Goal: Information Seeking & Learning: Learn about a topic

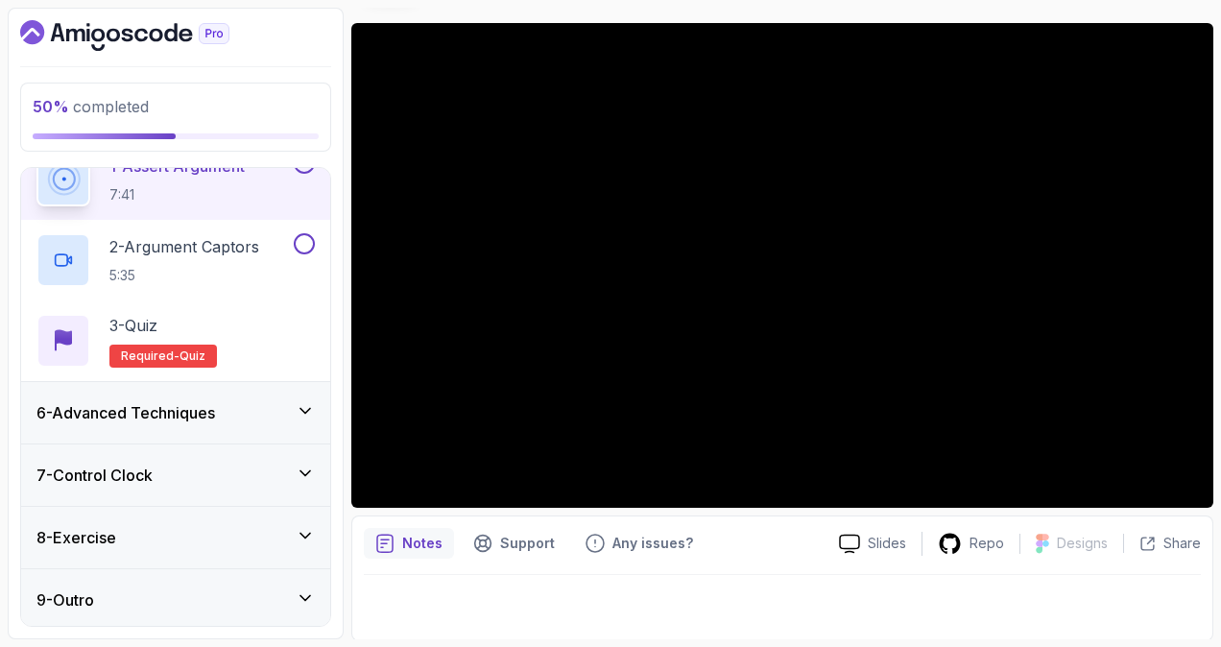
scroll to position [148, 0]
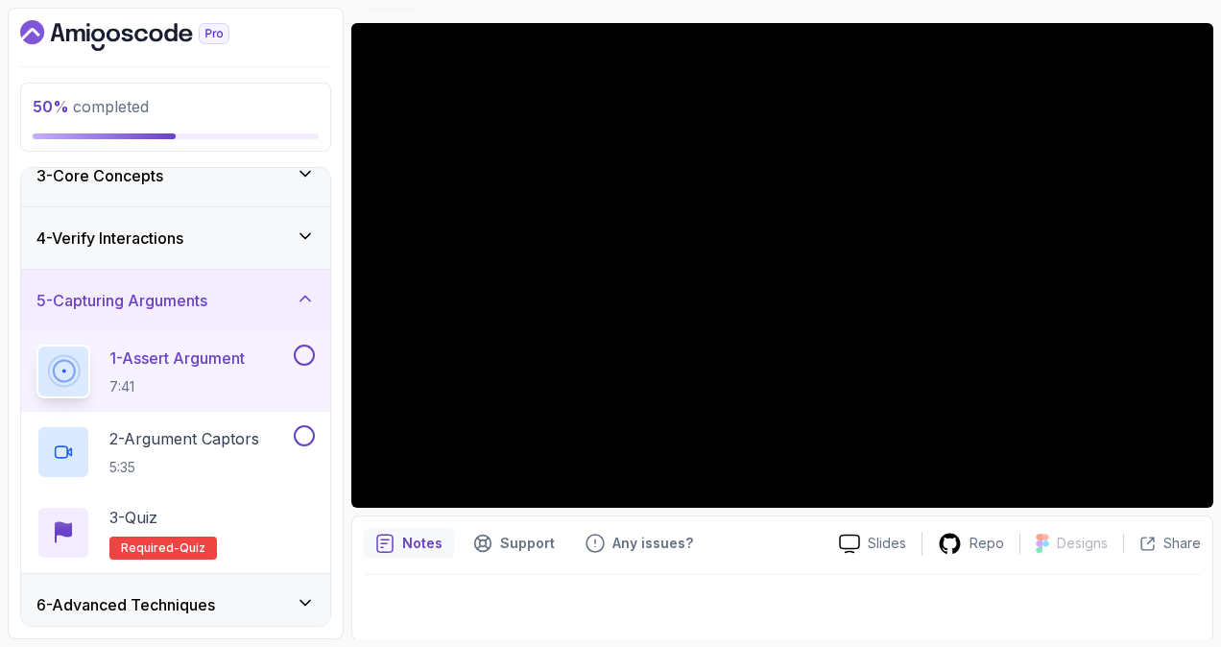
click at [280, 238] on div "4 - Verify Interactions" at bounding box center [175, 238] width 278 height 23
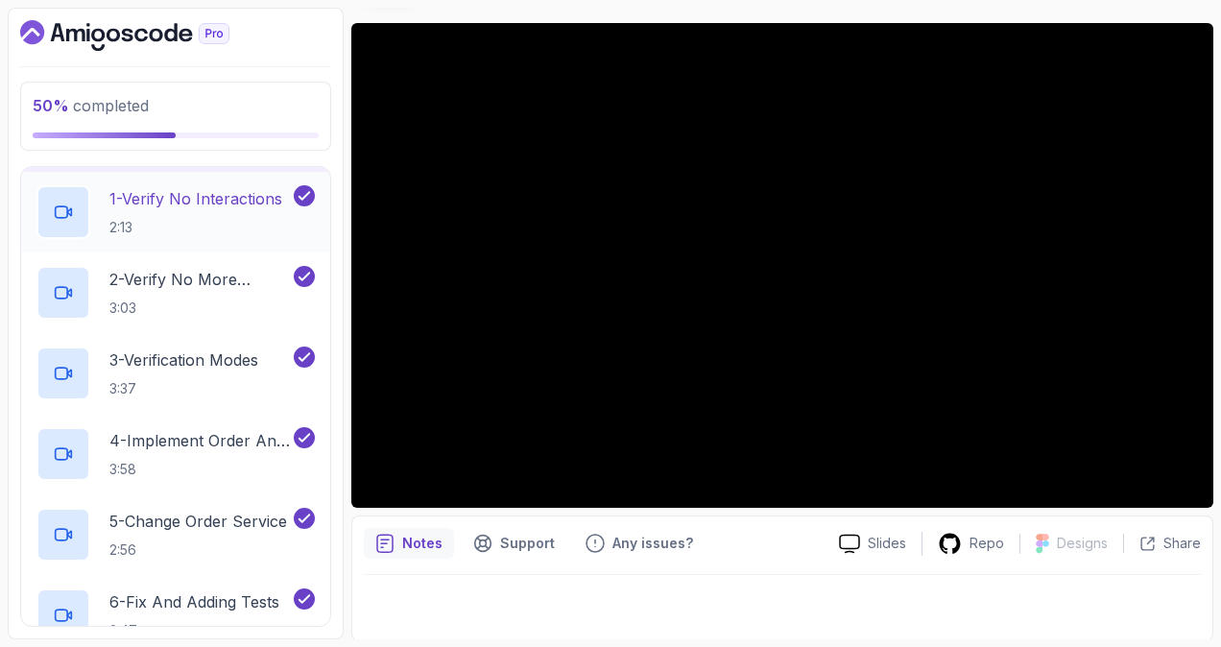
scroll to position [52, 0]
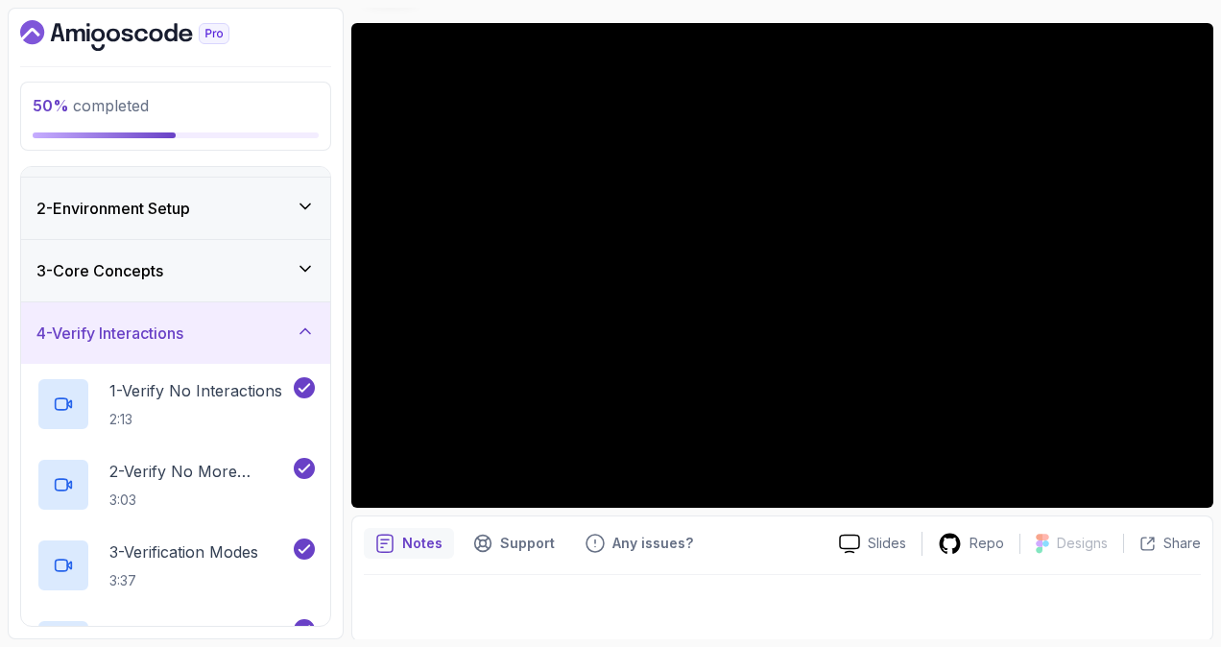
click at [298, 323] on icon at bounding box center [305, 331] width 19 height 19
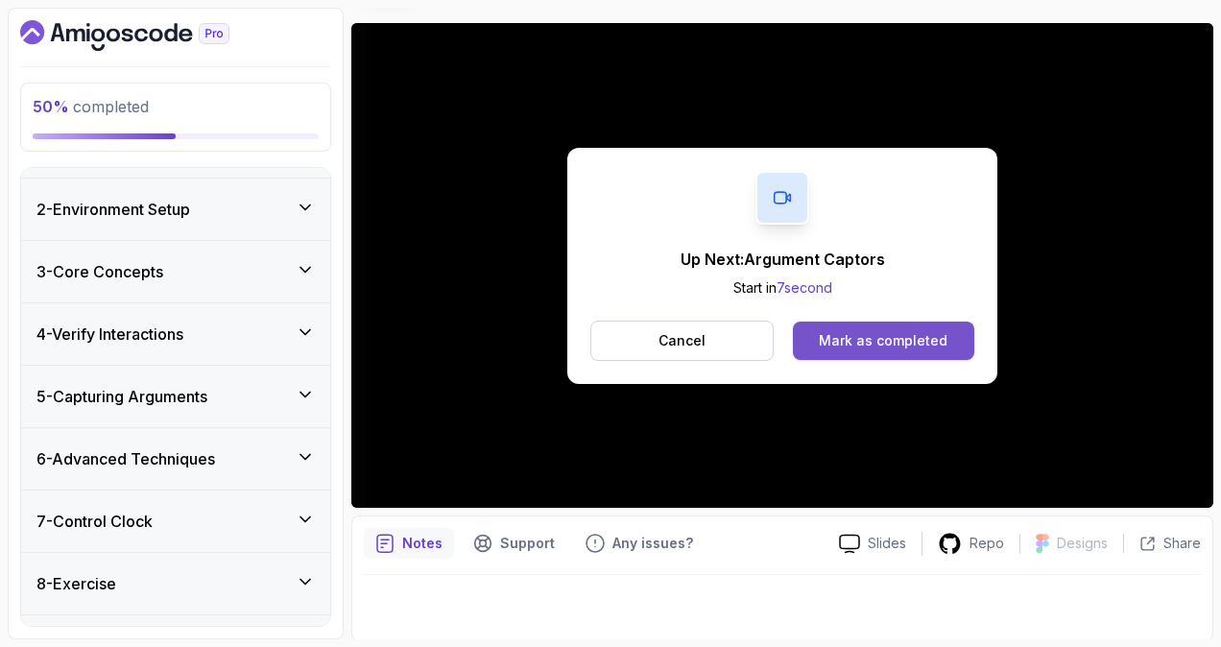
click at [857, 336] on div "Mark as completed" at bounding box center [883, 340] width 129 height 19
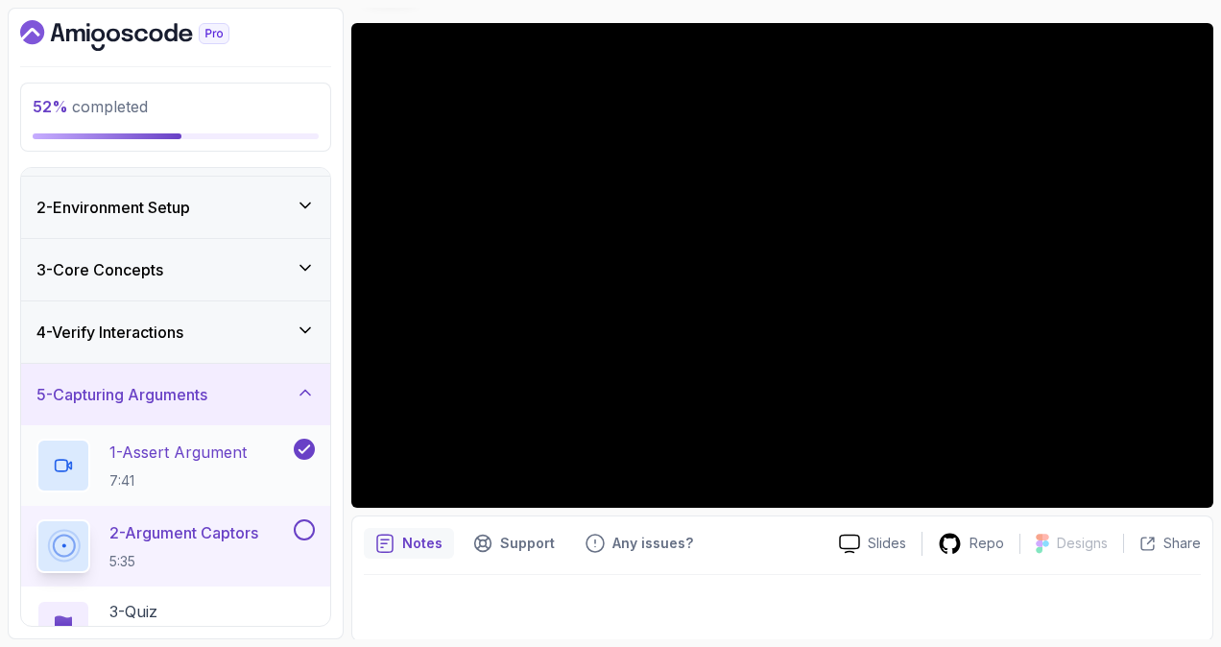
scroll to position [52, 0]
click at [299, 325] on icon at bounding box center [305, 332] width 19 height 19
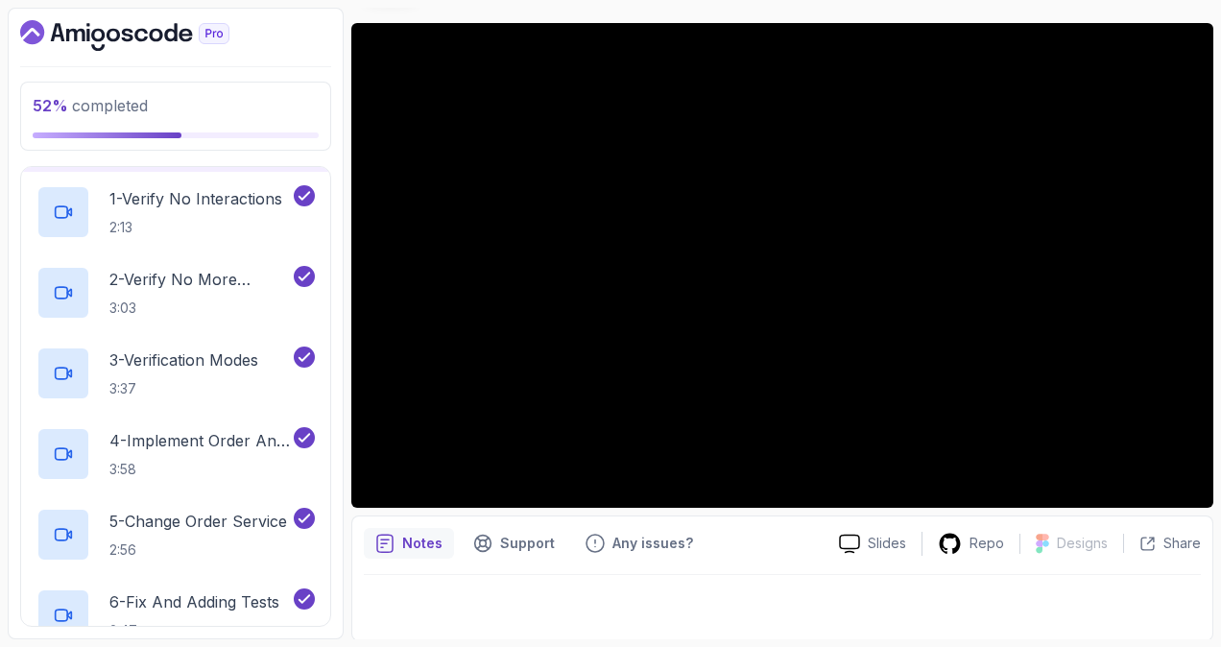
scroll to position [148, 0]
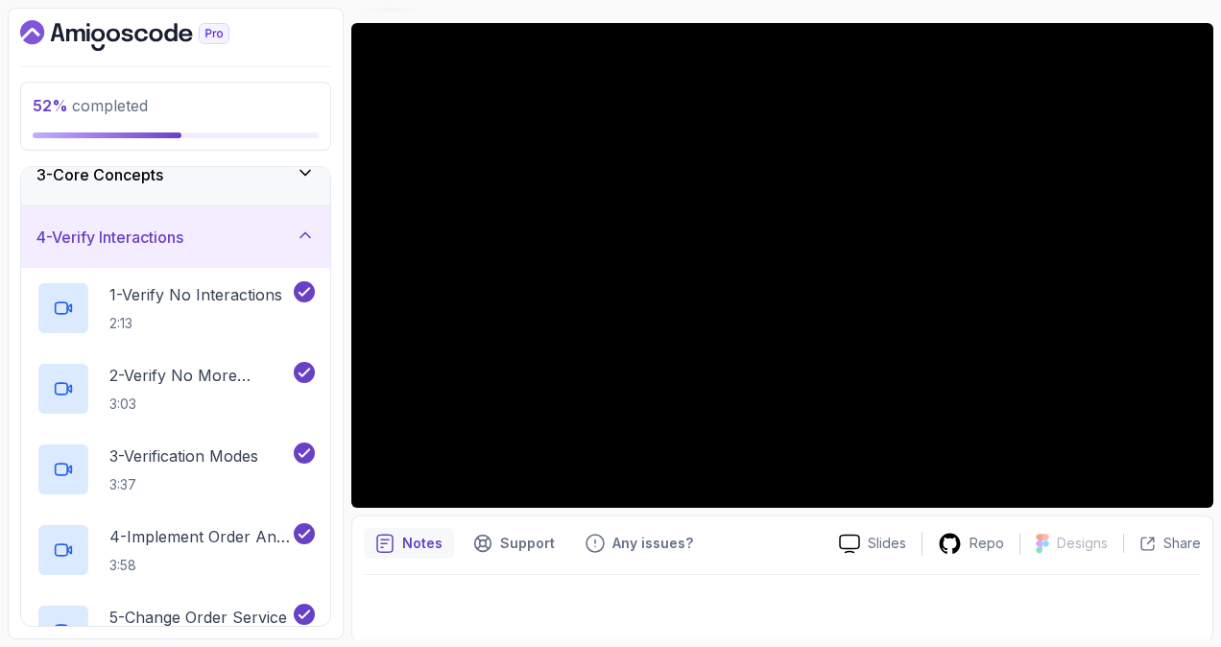
click at [294, 235] on div "4 - Verify Interactions" at bounding box center [175, 237] width 278 height 23
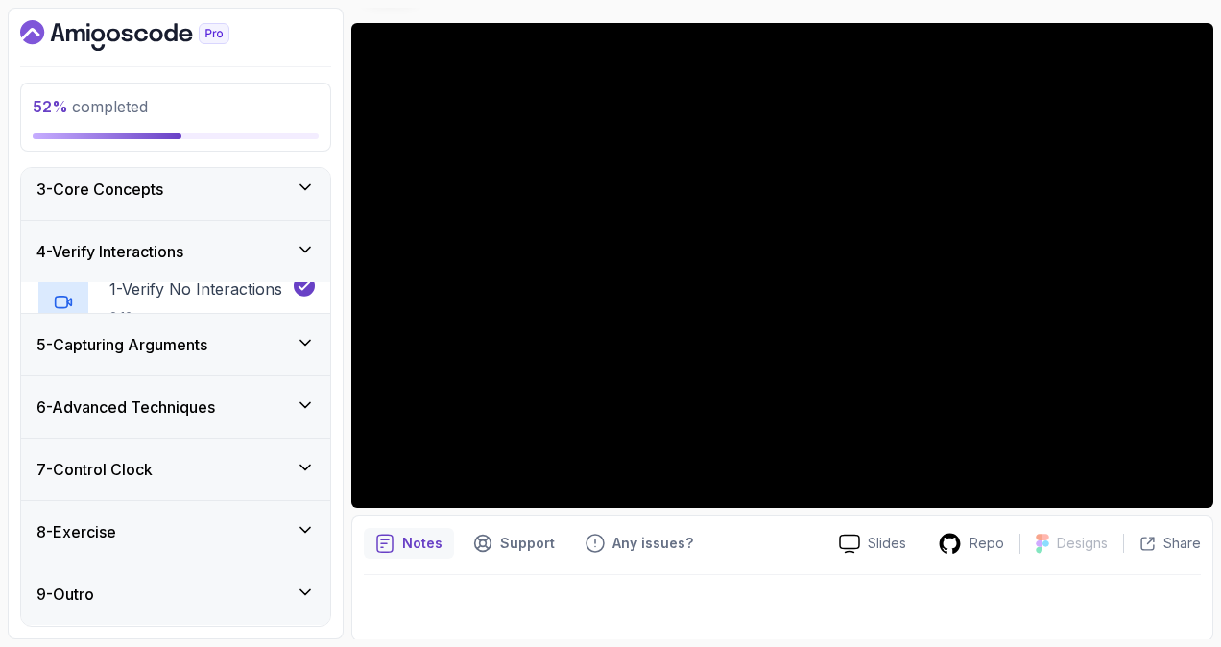
scroll to position [98, 0]
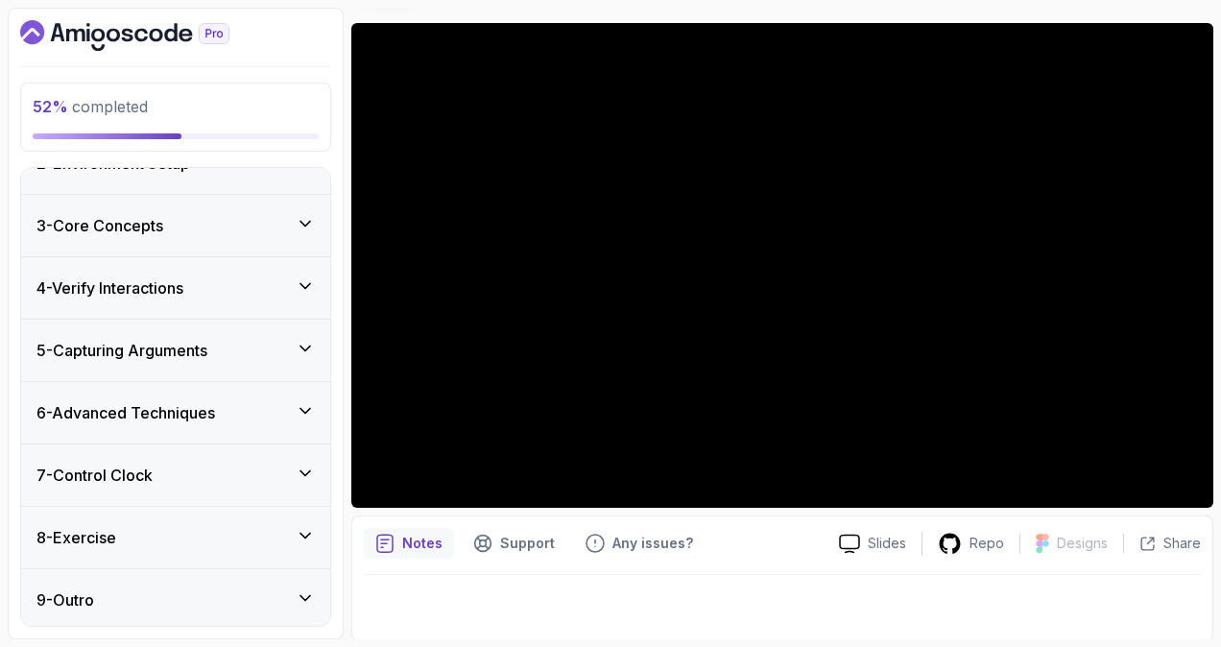
click at [303, 339] on icon at bounding box center [305, 348] width 19 height 19
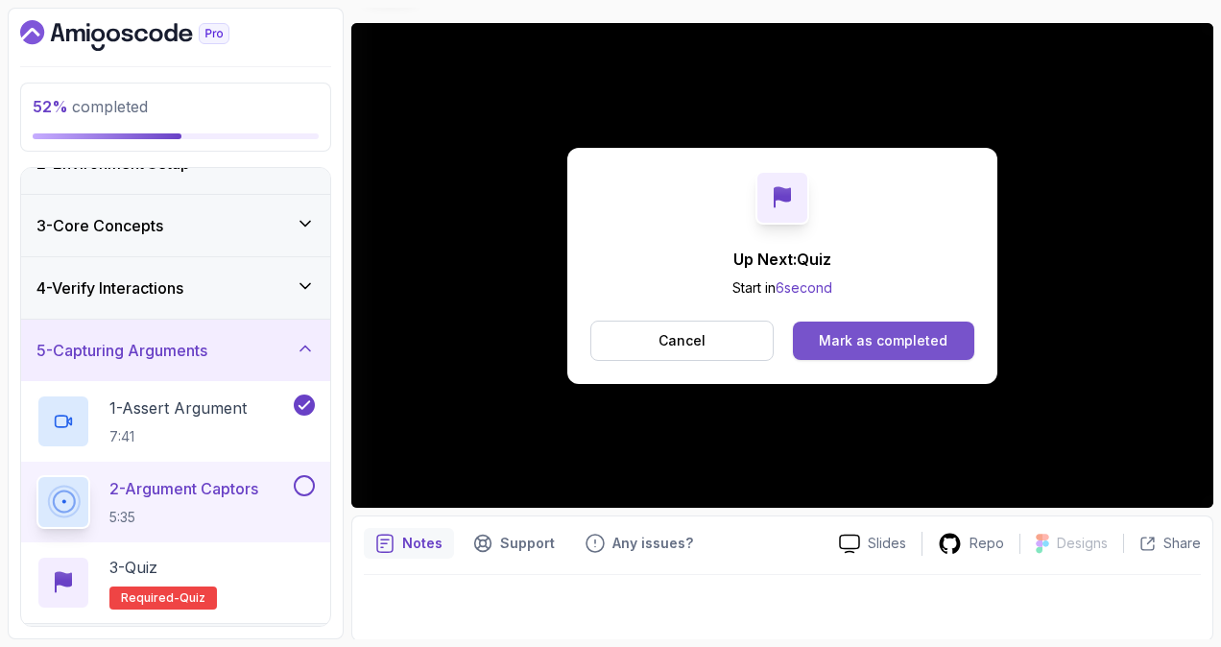
click at [872, 333] on div "Mark as completed" at bounding box center [883, 340] width 129 height 19
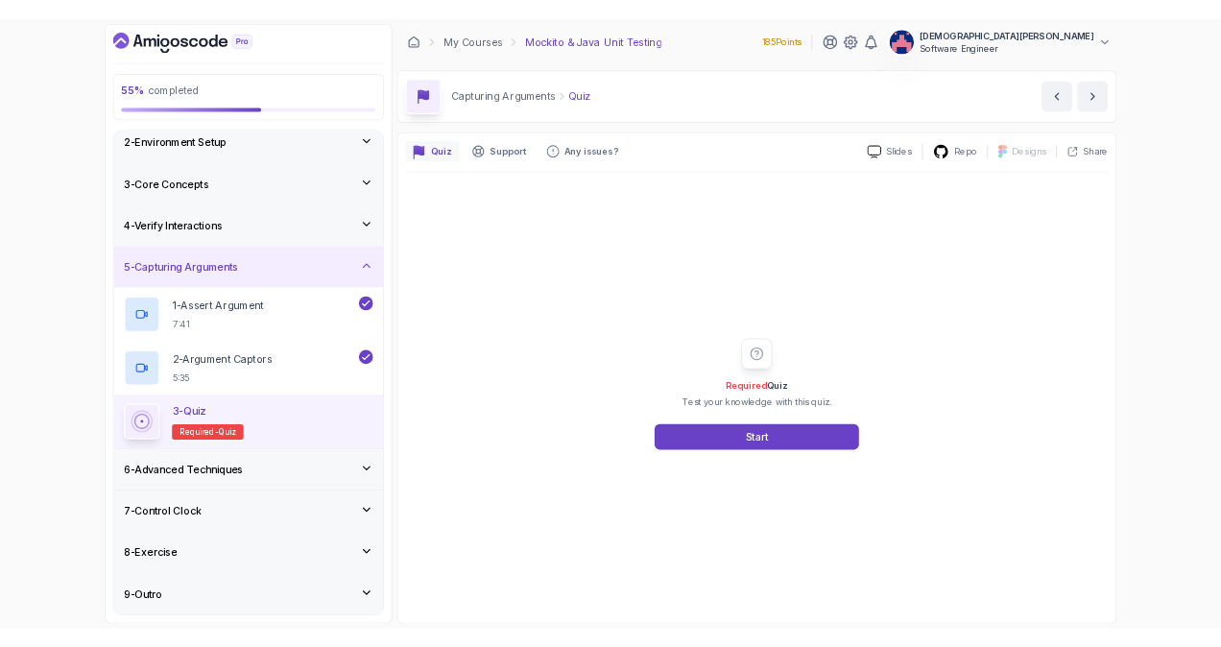
scroll to position [76, 0]
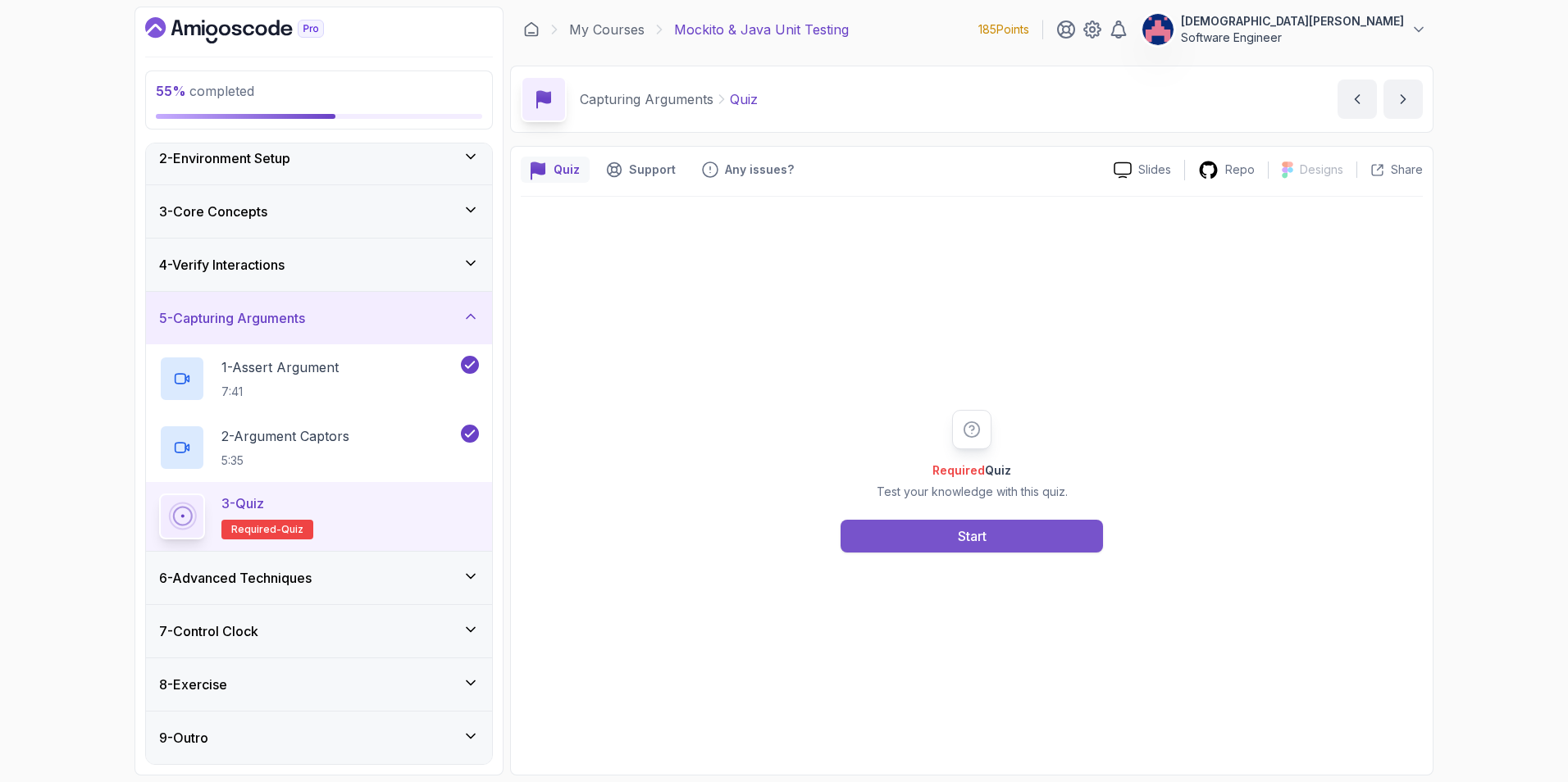
click at [928, 545] on button "Start" at bounding box center [971, 536] width 262 height 32
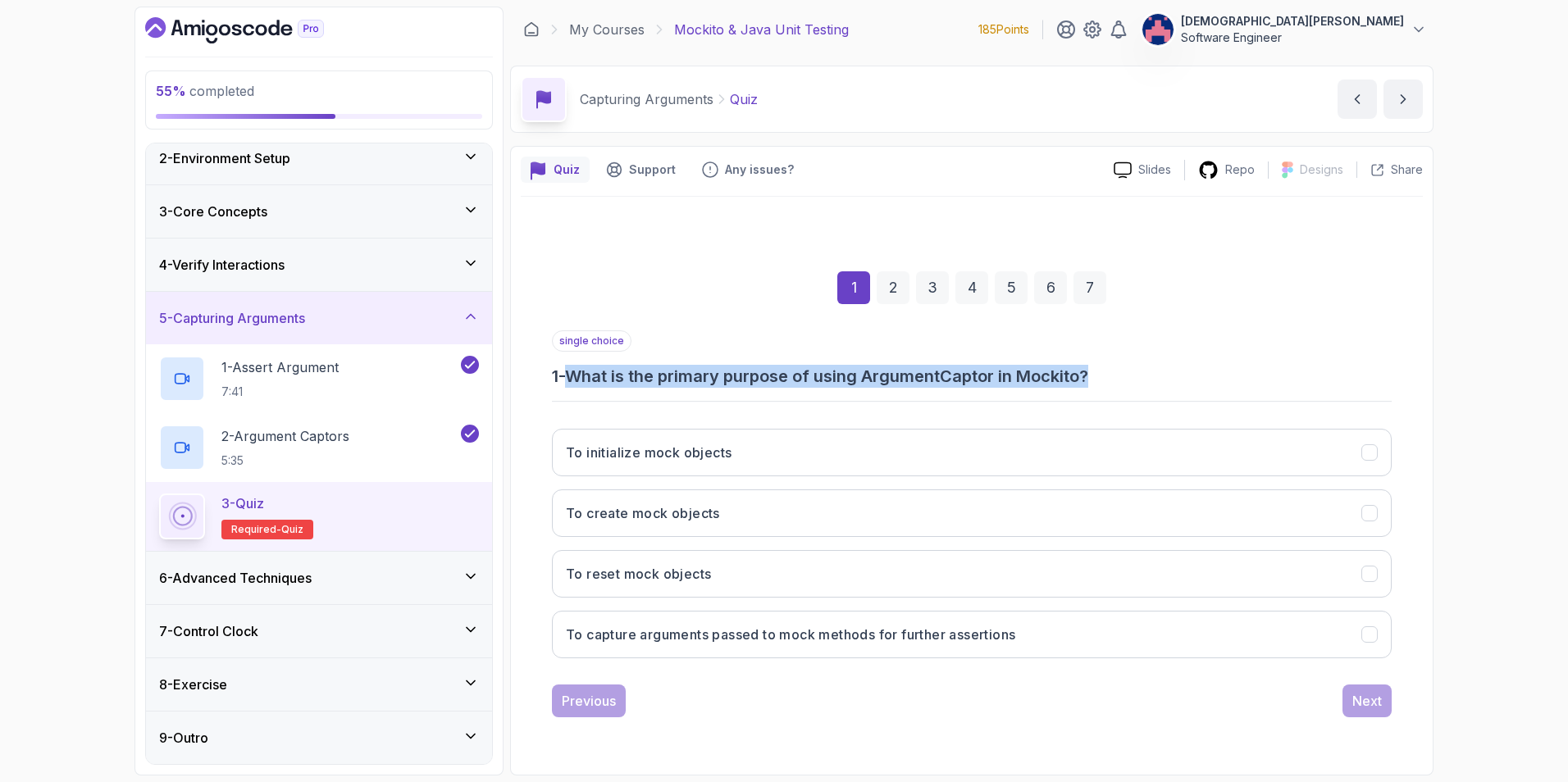
drag, startPoint x: 1098, startPoint y: 376, endPoint x: 576, endPoint y: 384, distance: 522.1
click at [576, 384] on h3 "1 - What is the primary purpose of using ArgumentCaptor in Mockito?" at bounding box center [971, 376] width 840 height 23
click at [1042, 372] on h3 "1 - What is the primary purpose of using ArgumentCaptor in Mockito?" at bounding box center [971, 376] width 840 height 23
drag, startPoint x: 1113, startPoint y: 378, endPoint x: 999, endPoint y: 377, distance: 114.0
click at [999, 377] on h3 "1 - What is the primary purpose of using ArgumentCaptor in Mockito?" at bounding box center [971, 376] width 840 height 23
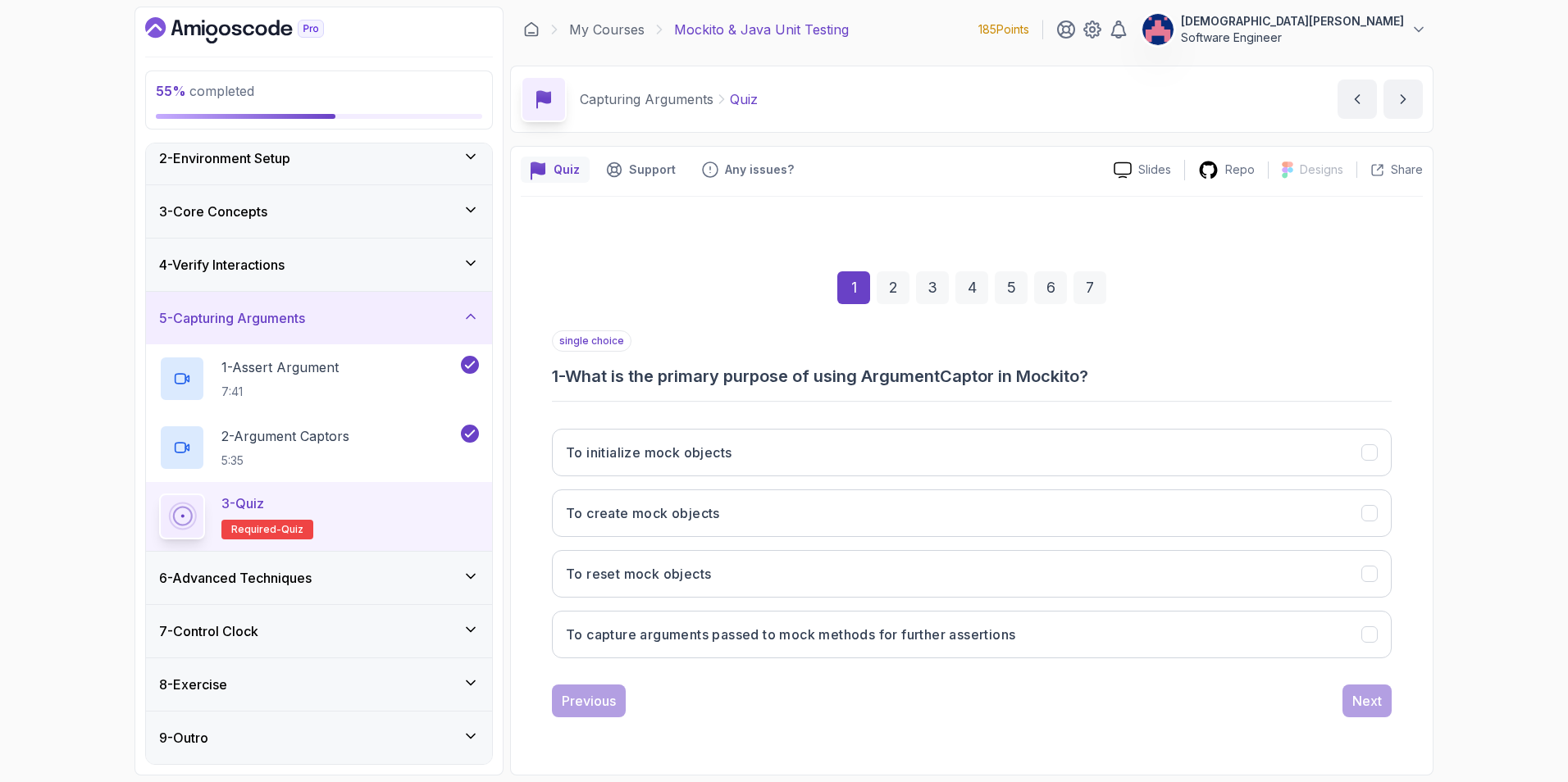
drag, startPoint x: 999, startPoint y: 377, endPoint x: 952, endPoint y: 374, distance: 47.1
click at [952, 374] on h3 "1 - What is the primary purpose of using ArgumentCaptor in Mockito?" at bounding box center [971, 376] width 840 height 23
drag, startPoint x: 1103, startPoint y: 373, endPoint x: 576, endPoint y: 381, distance: 527.1
click at [576, 381] on h3 "1 - What is the primary purpose of using ArgumentCaptor in Mockito?" at bounding box center [971, 376] width 840 height 23
copy h3 "What is the primary purpose of using ArgumentCaptor in Mockito?"
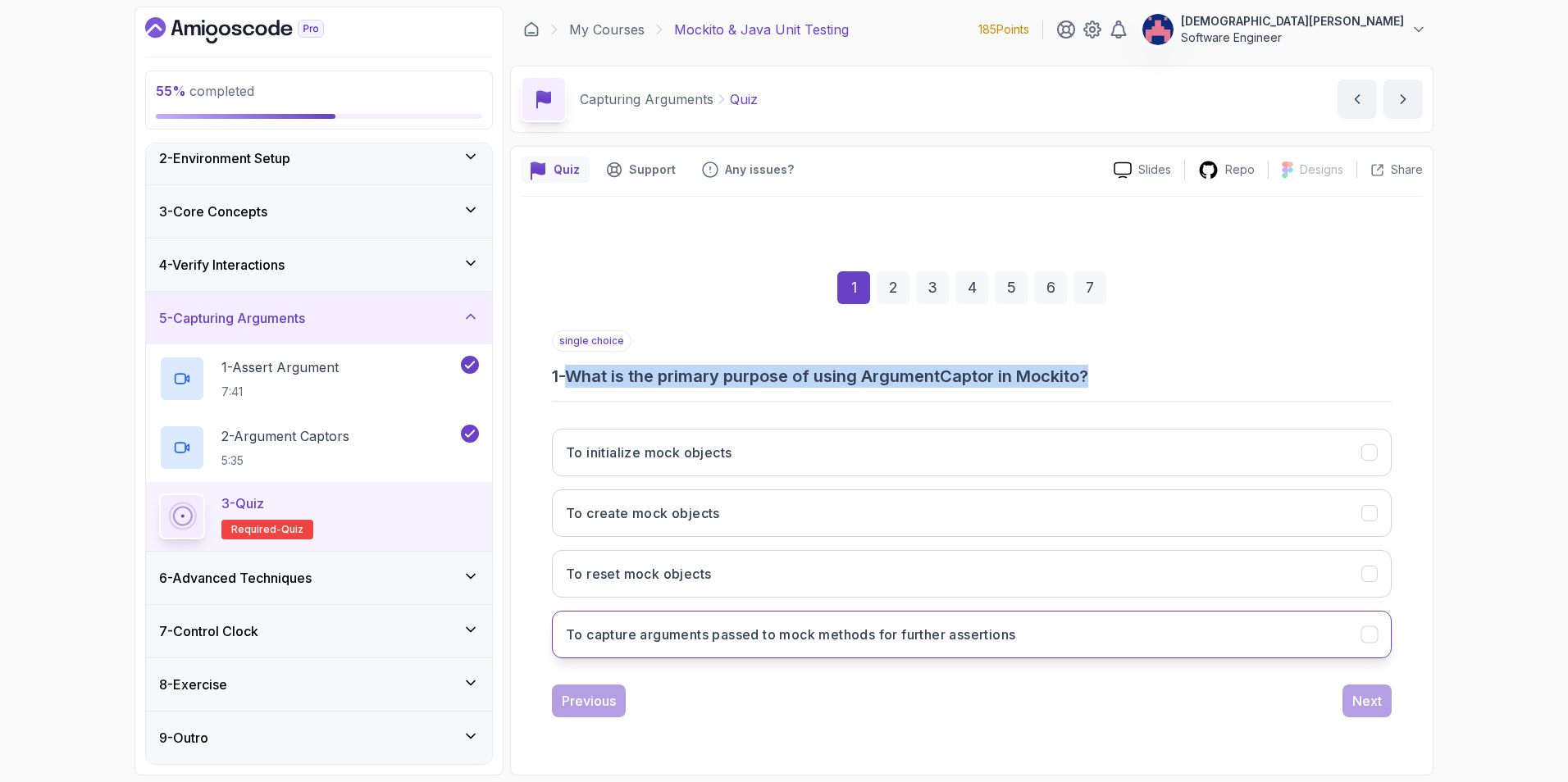
click at [818, 551] on h3 "To capture arguments passed to mock methods for further assertions" at bounding box center [791, 634] width 449 height 20
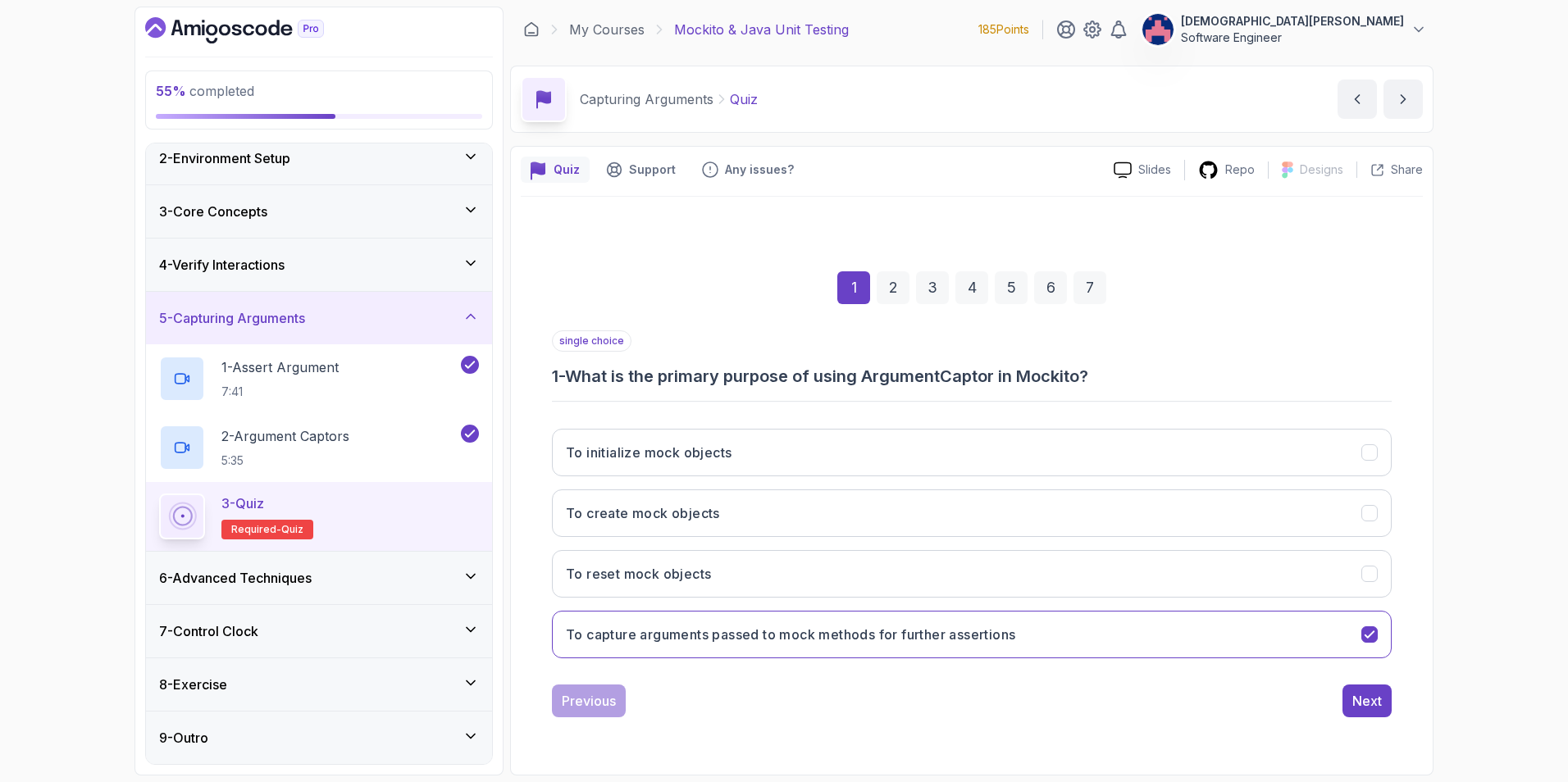
click at [1042, 351] on div "single choice 1 - What is the primary purpose of using ArgumentCaptor in Mockit…" at bounding box center [971, 359] width 840 height 57
click at [1042, 551] on div "Next" at bounding box center [1366, 700] width 30 height 20
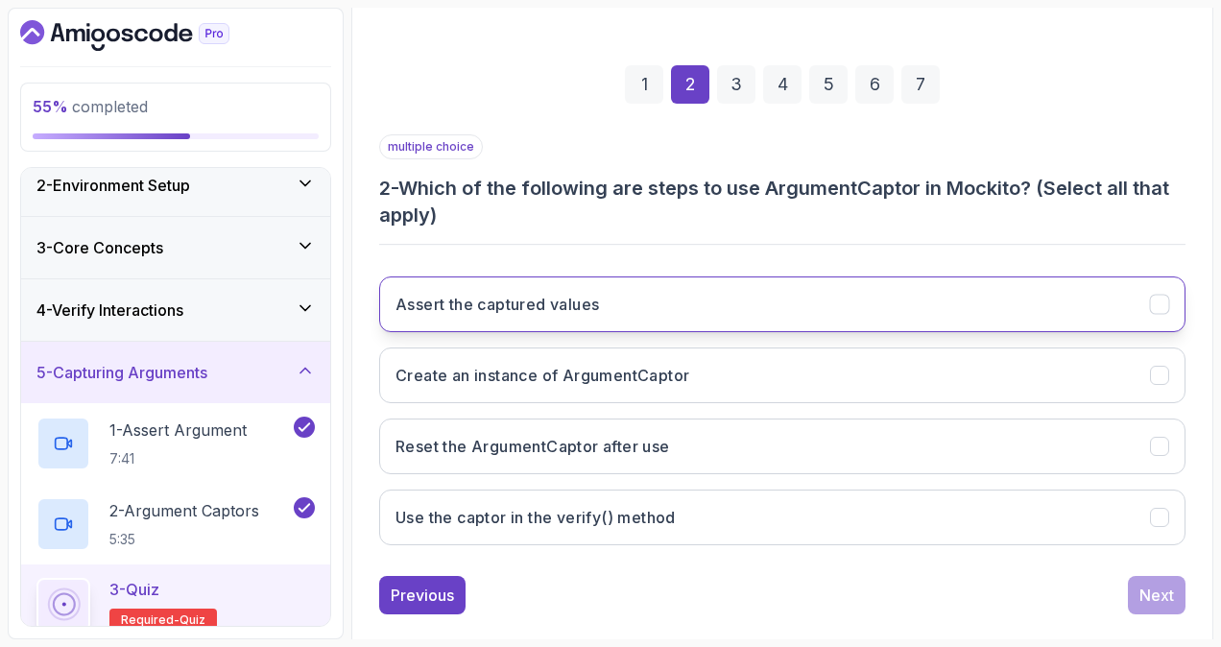
scroll to position [263, 0]
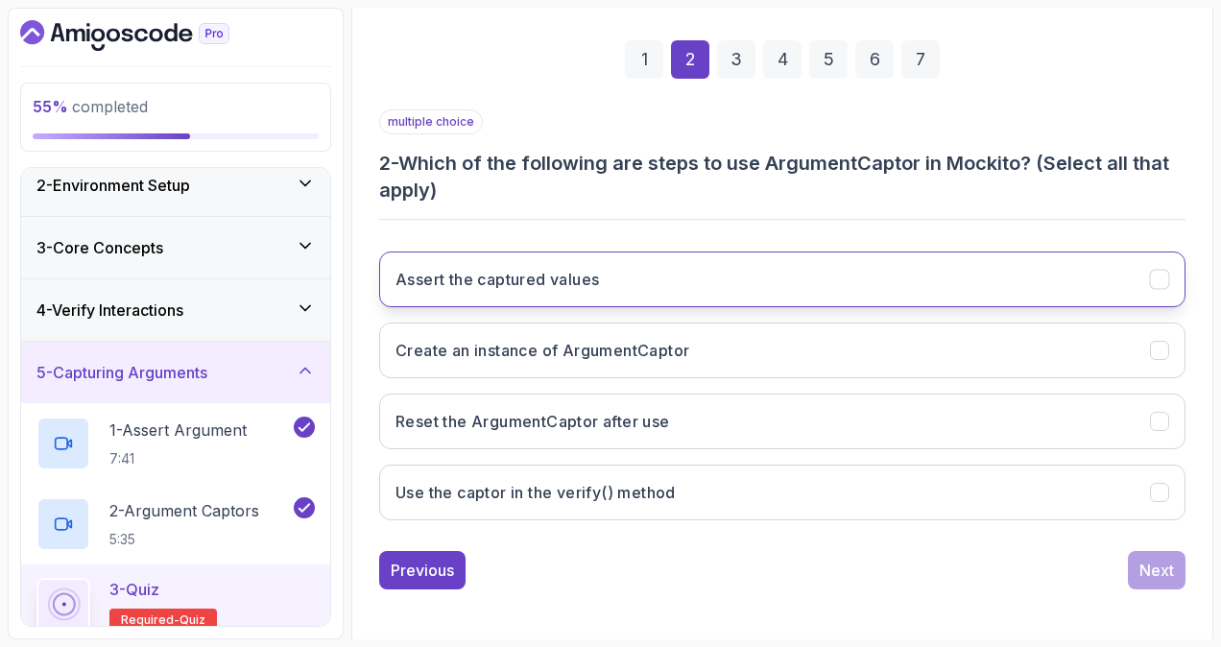
click at [613, 267] on button "Assert the captured values" at bounding box center [782, 280] width 807 height 56
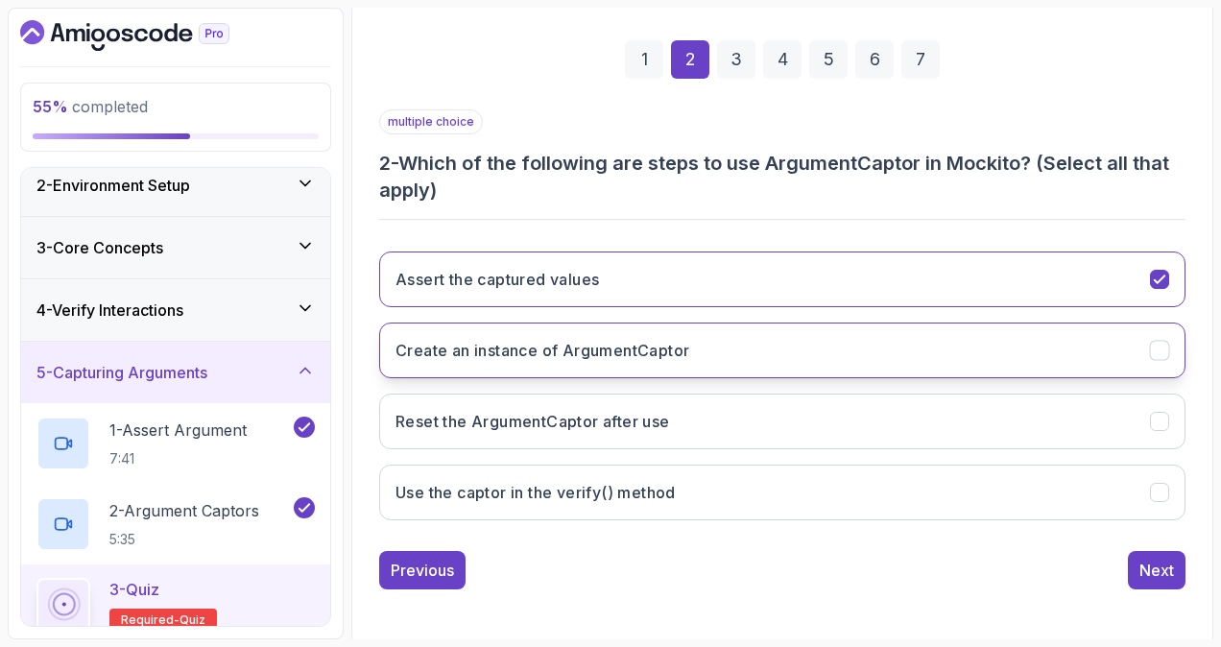
click at [743, 346] on button "Create an instance of ArgumentCaptor" at bounding box center [782, 351] width 807 height 56
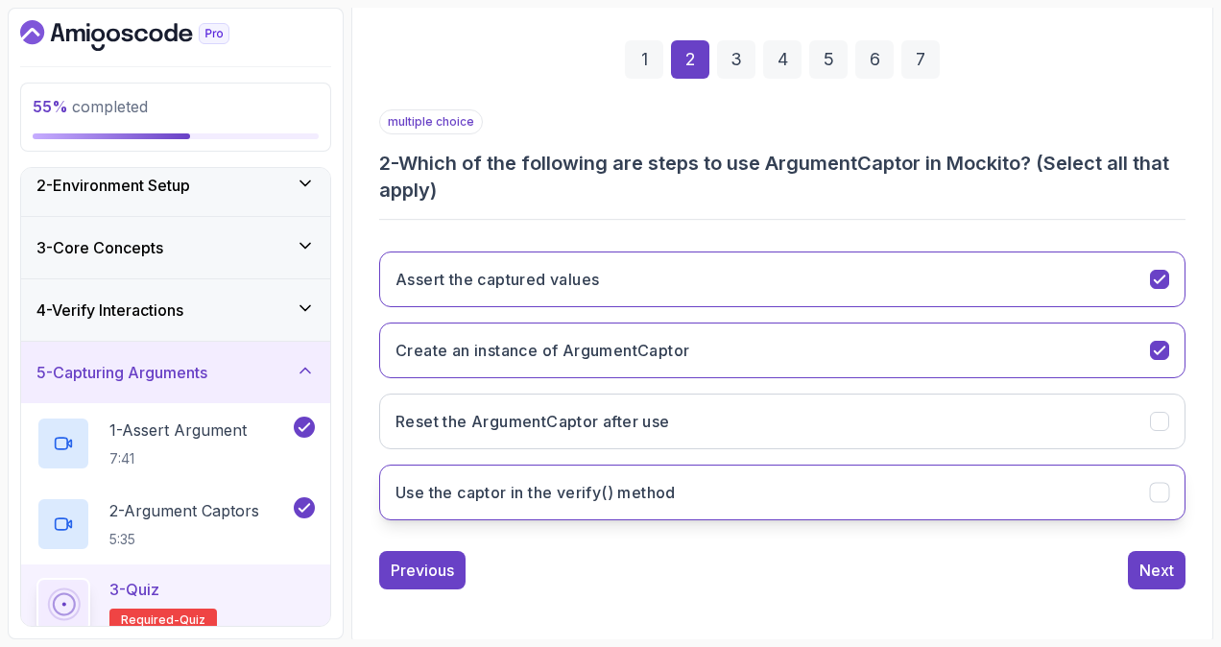
click at [993, 490] on button "Use the captor in the verify() method" at bounding box center [782, 493] width 807 height 56
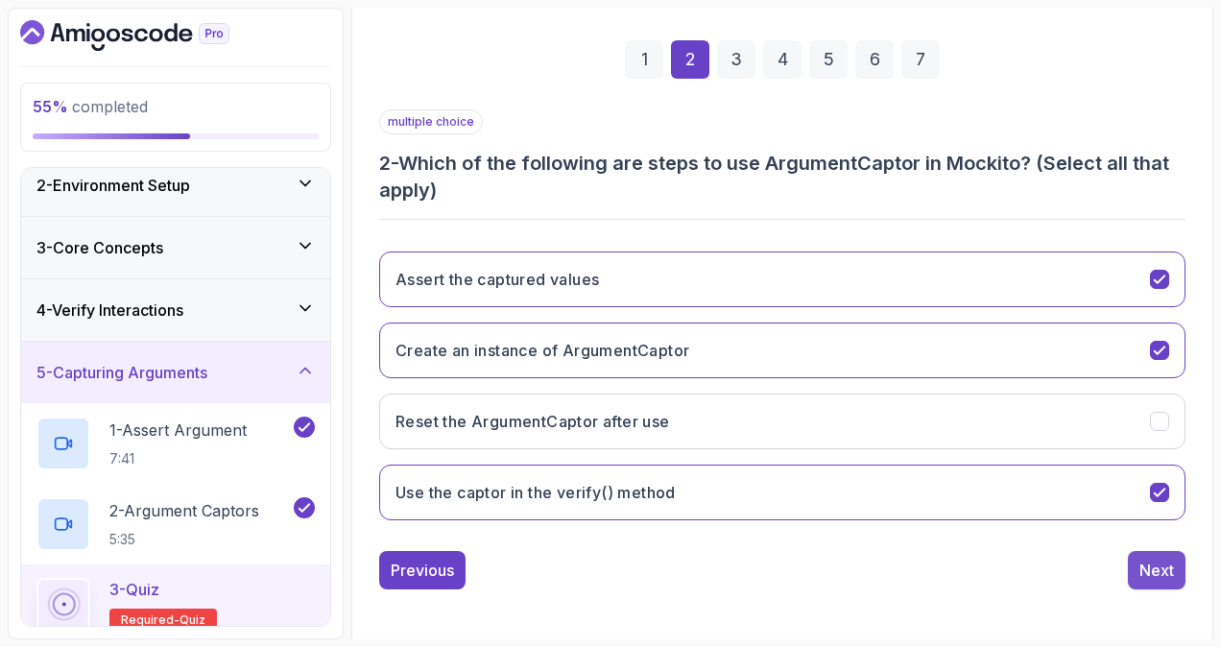
click at [1158, 563] on div "Next" at bounding box center [1157, 570] width 35 height 23
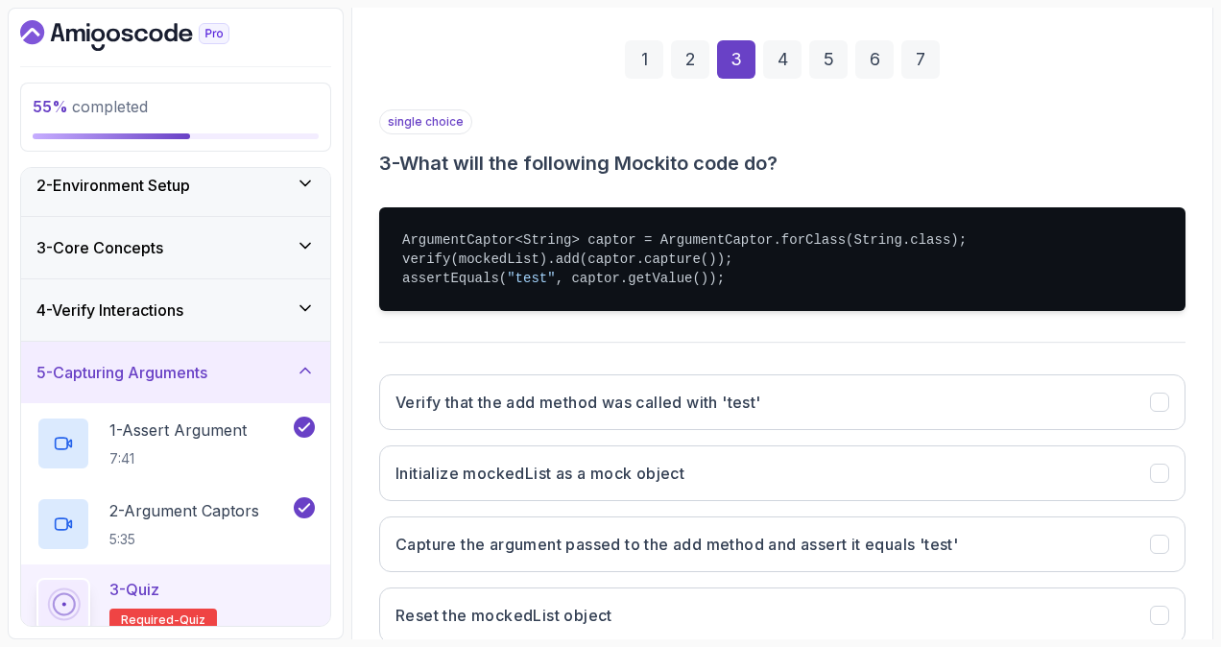
scroll to position [359, 0]
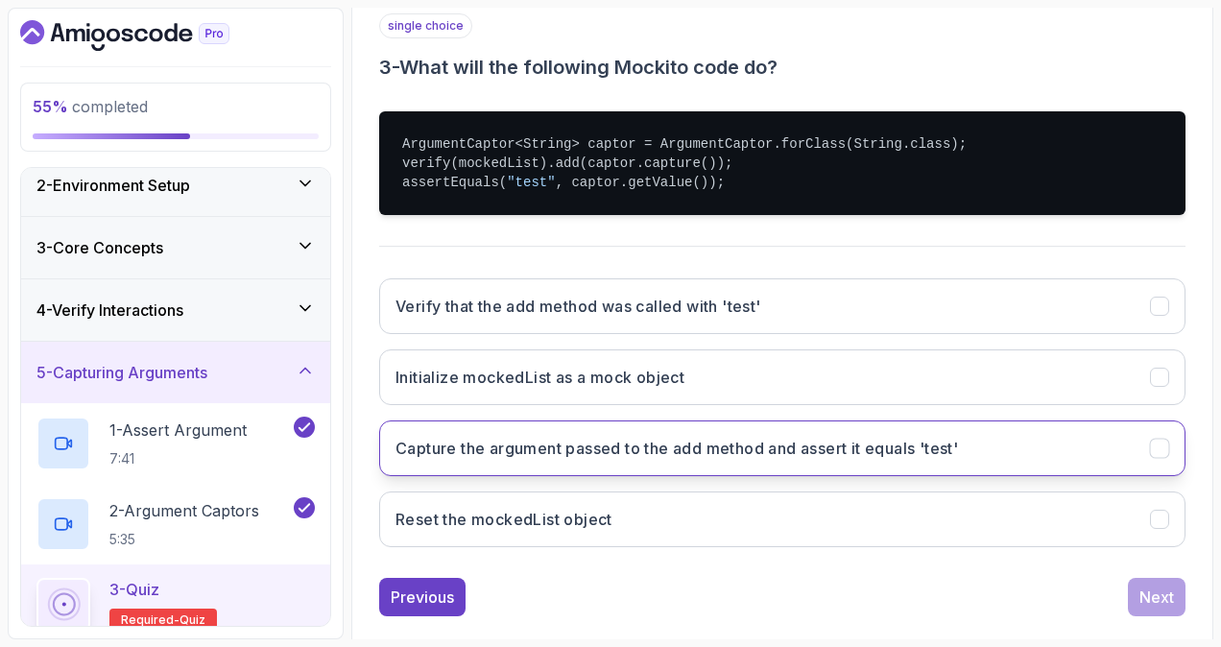
click at [906, 437] on h3 "Capture the argument passed to the add method and assert it equals 'test'" at bounding box center [677, 448] width 563 height 23
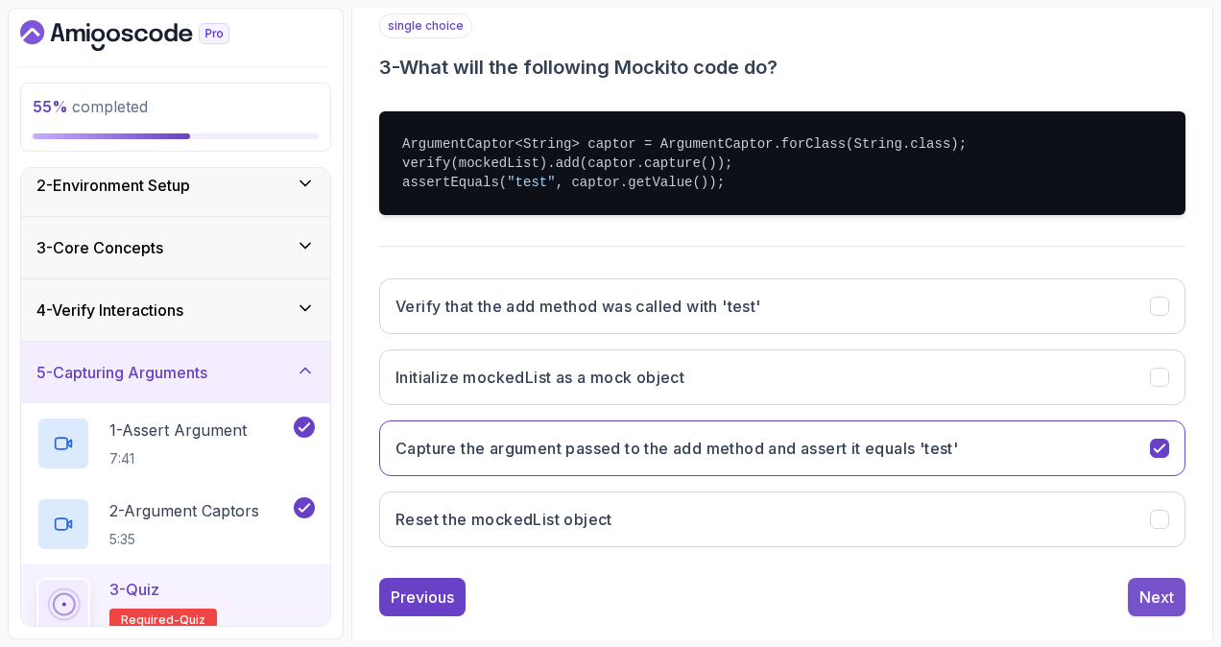
click at [1160, 590] on div "Next" at bounding box center [1157, 597] width 35 height 23
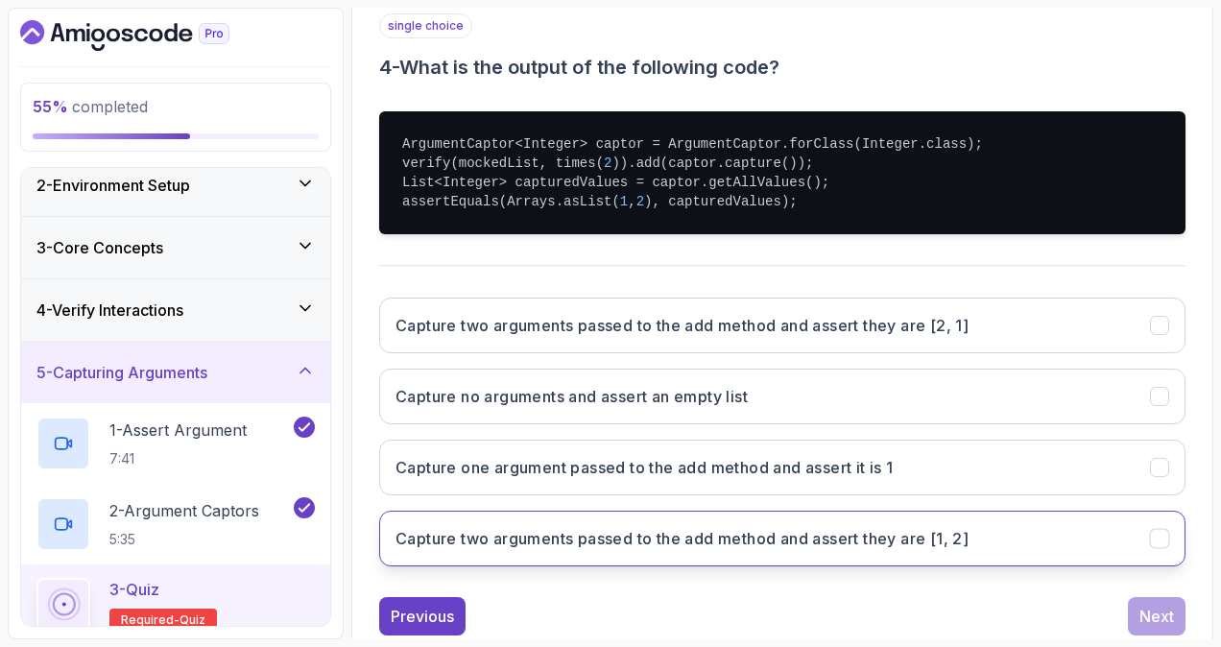
click at [1059, 543] on button "Capture two arguments passed to the add method and assert they are [1, 2]" at bounding box center [782, 539] width 807 height 56
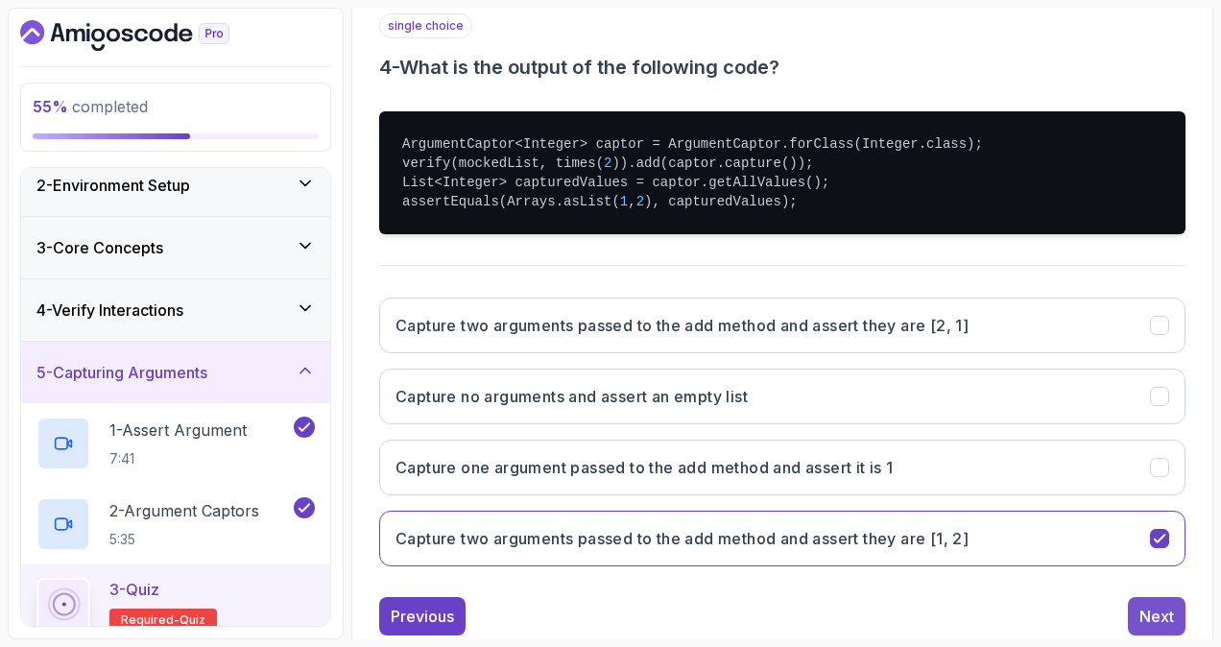
click at [1147, 607] on div "Next" at bounding box center [1157, 616] width 35 height 23
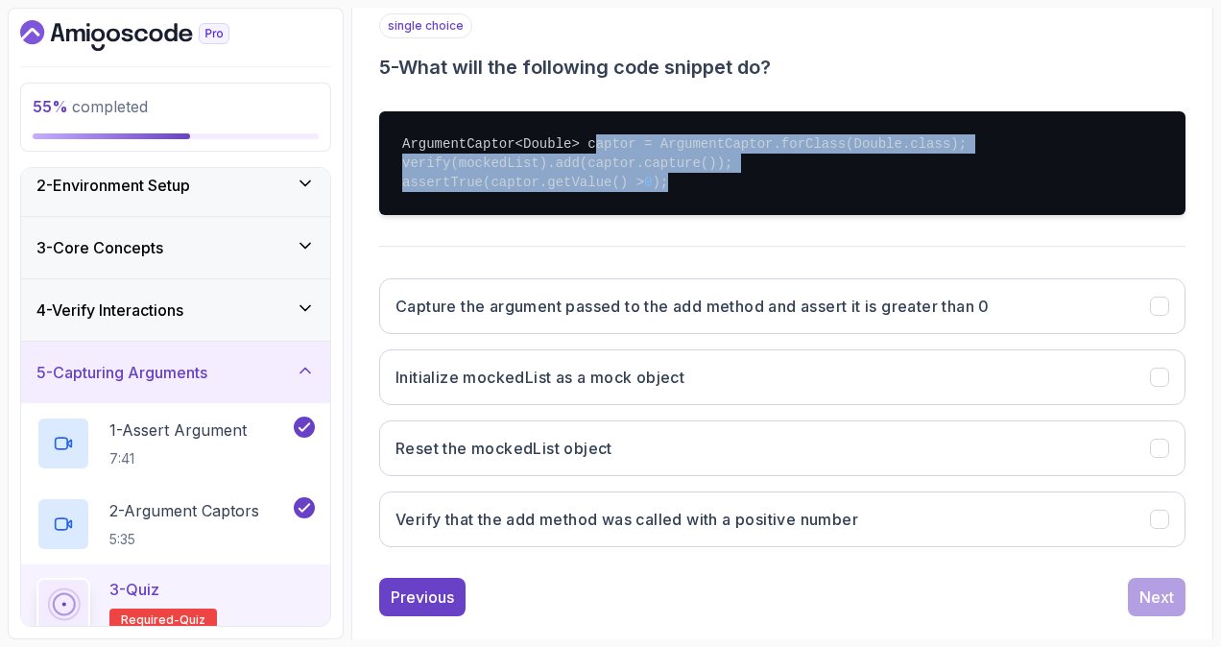
drag, startPoint x: 665, startPoint y: 179, endPoint x: 582, endPoint y: 130, distance: 96.8
click at [582, 130] on pre "ArgumentCaptor<Double> captor = ArgumentCaptor.forClass(Double.class); verify(m…" at bounding box center [782, 163] width 807 height 104
drag, startPoint x: 582, startPoint y: 130, endPoint x: 701, endPoint y: 172, distance: 126.3
click at [702, 172] on pre "ArgumentCaptor<Double> captor = ArgumentCaptor.forClass(Double.class); verify(m…" at bounding box center [782, 163] width 807 height 104
click at [686, 159] on pre "ArgumentCaptor<Double> captor = ArgumentCaptor.forClass(Double.class); verify(m…" at bounding box center [782, 163] width 807 height 104
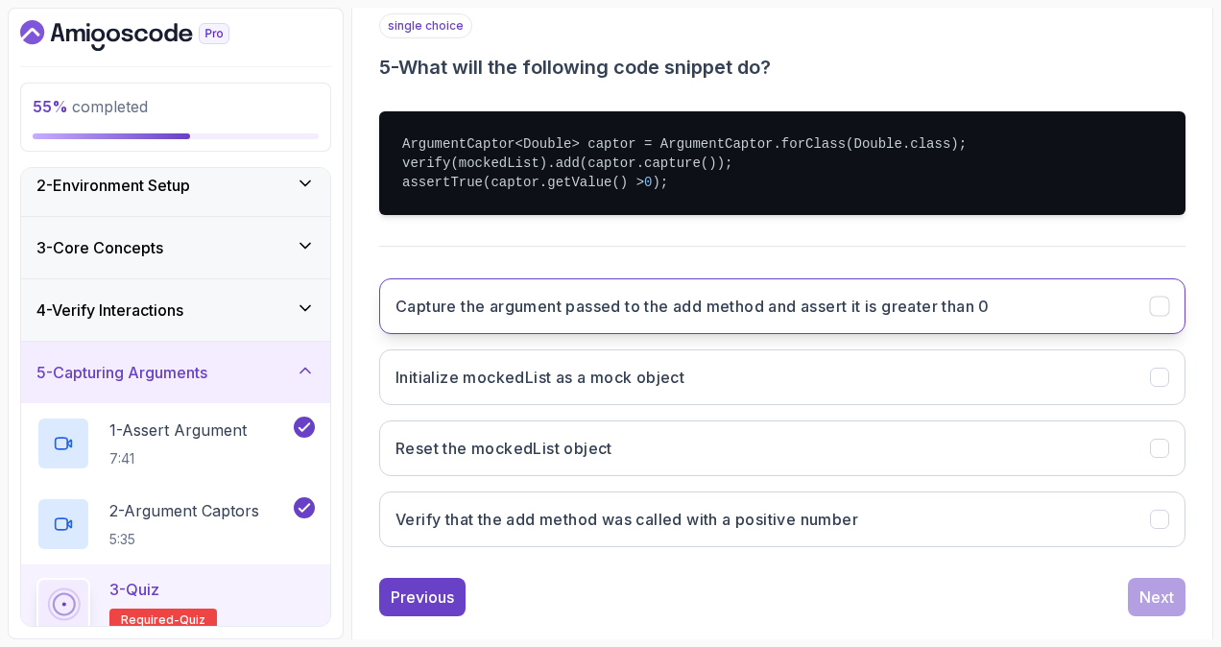
click at [1014, 312] on button "Capture the argument passed to the add method and assert it is greater than 0" at bounding box center [782, 306] width 807 height 56
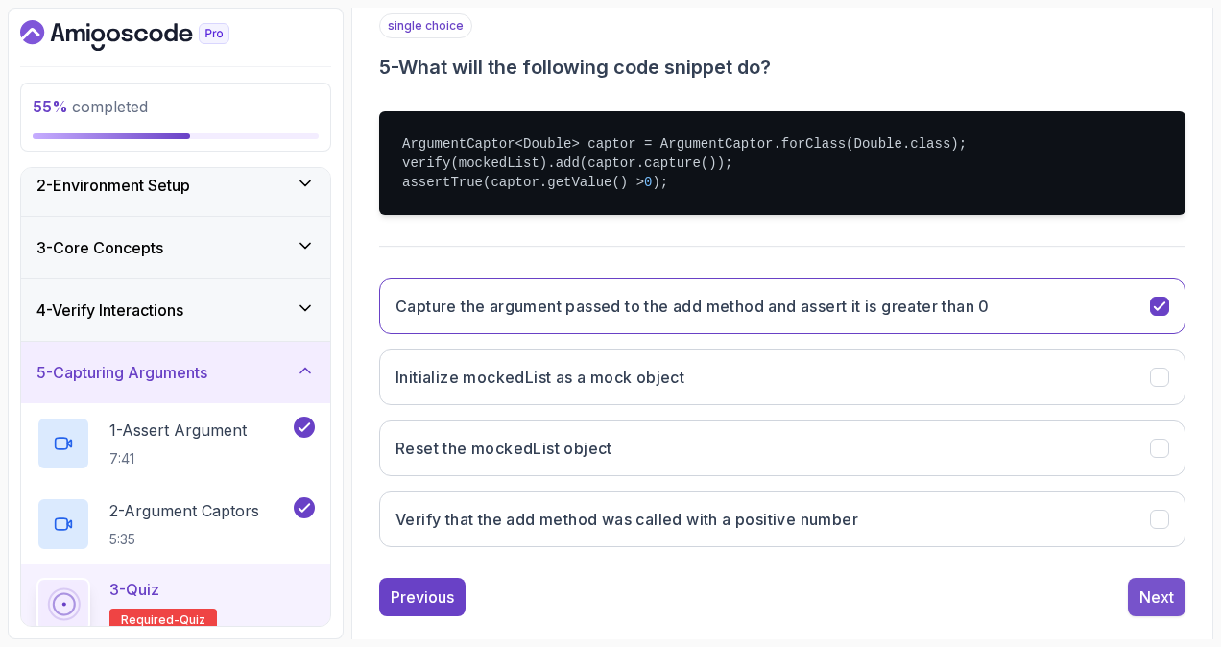
click at [1177, 599] on button "Next" at bounding box center [1157, 597] width 58 height 38
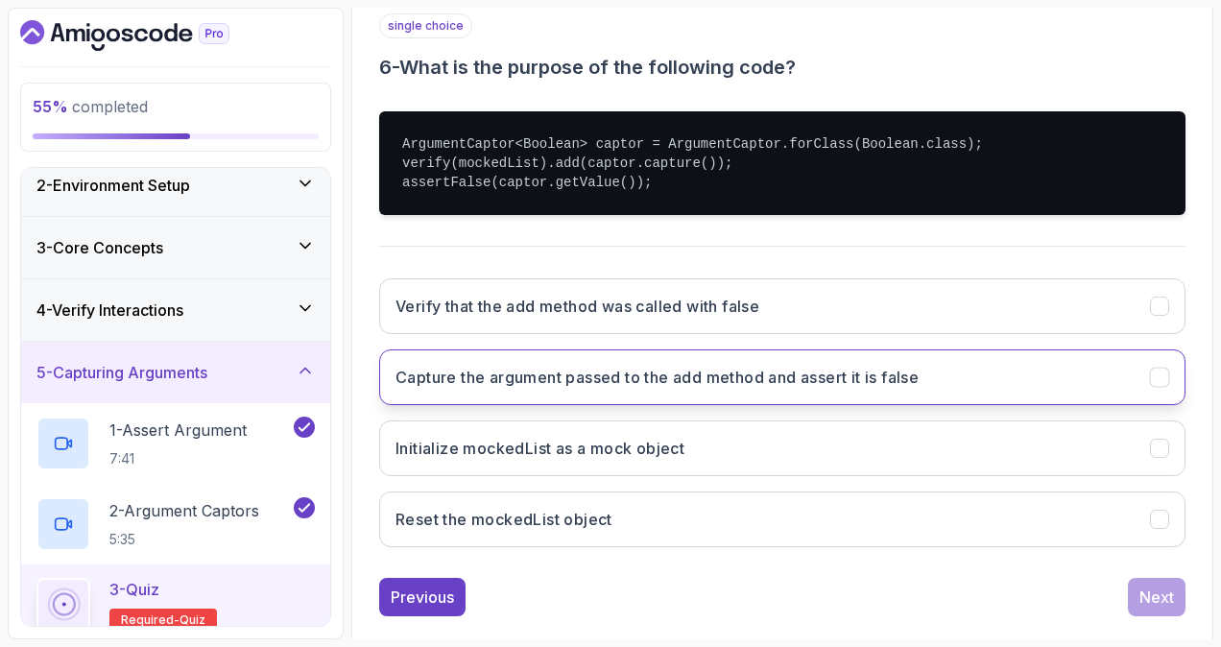
click at [980, 370] on button "Capture the argument passed to the add method and assert it is false" at bounding box center [782, 378] width 807 height 56
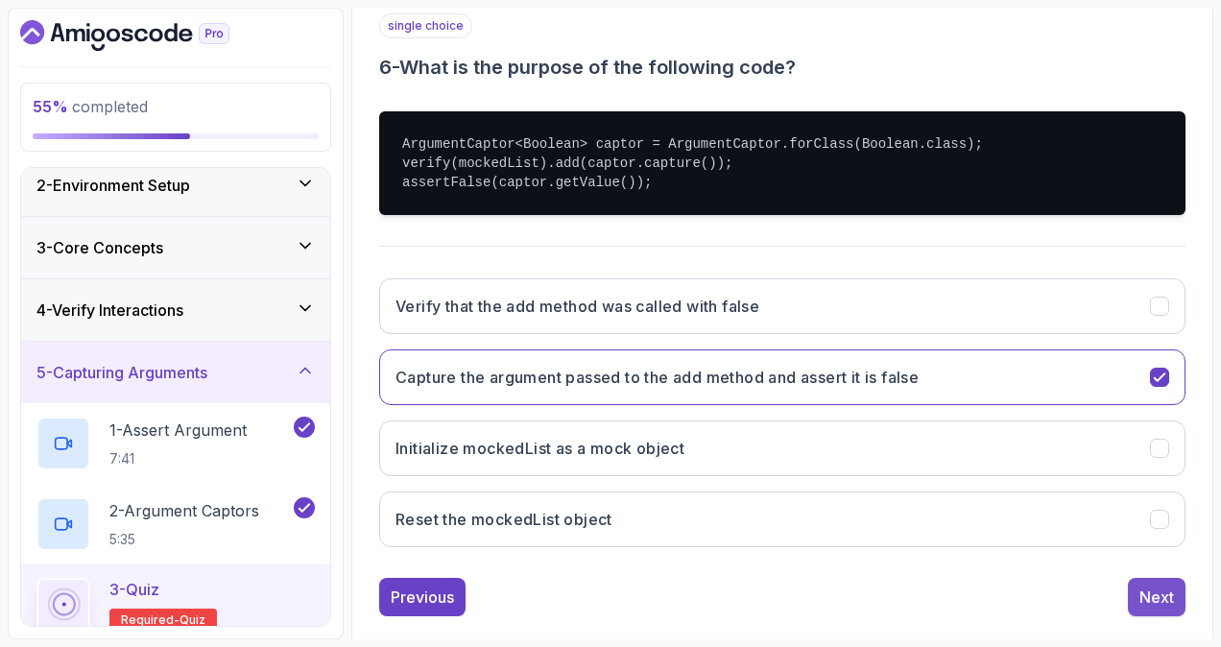
click at [1152, 586] on div "Next" at bounding box center [1157, 597] width 35 height 23
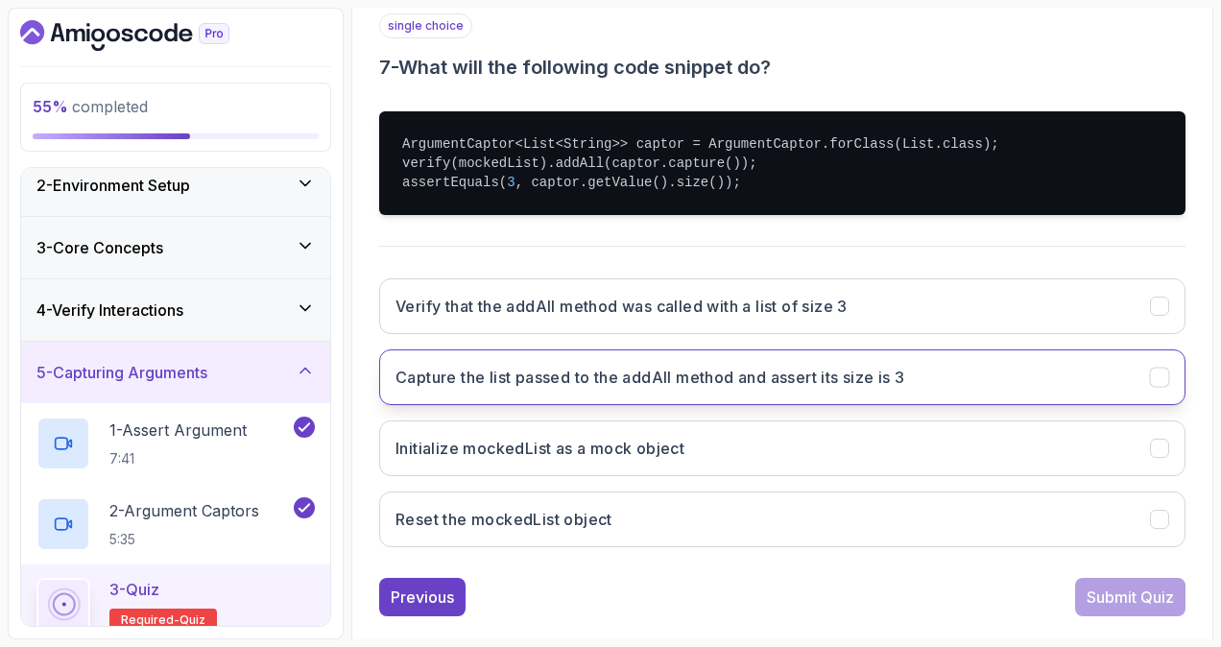
click at [835, 376] on h3 "Capture the list passed to the addAll method and assert its size is 3" at bounding box center [651, 377] width 510 height 23
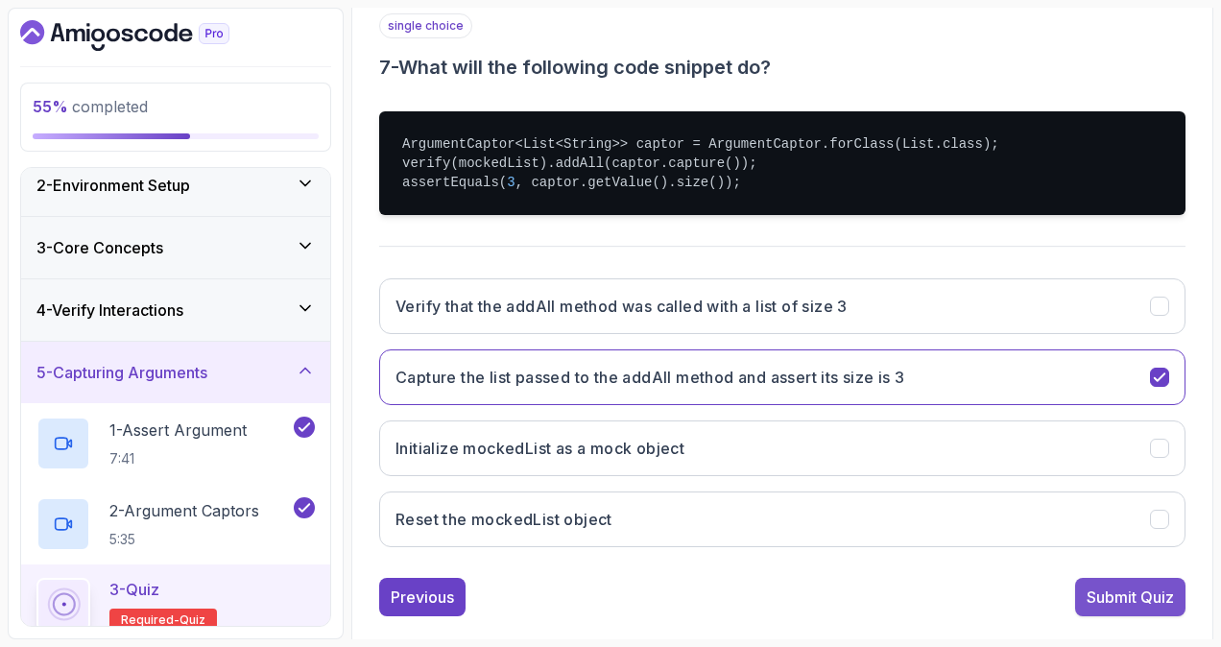
click at [1117, 599] on div "Submit Quiz" at bounding box center [1130, 597] width 87 height 23
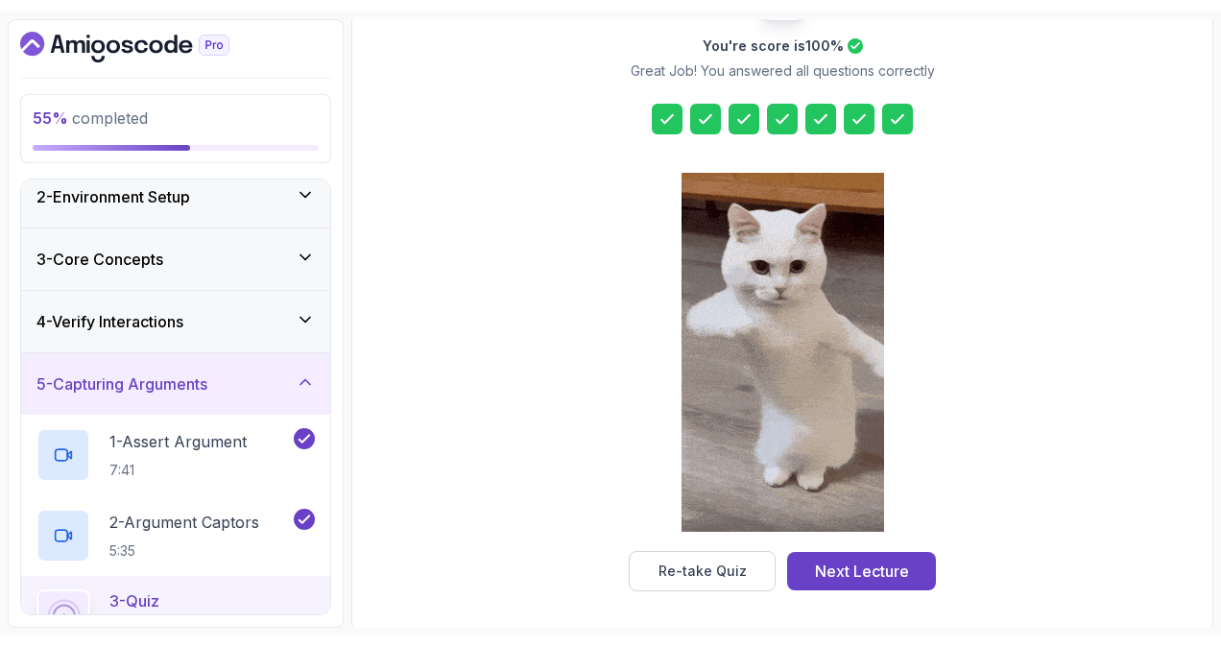
scroll to position [271, 0]
